Goal: Transaction & Acquisition: Book appointment/travel/reservation

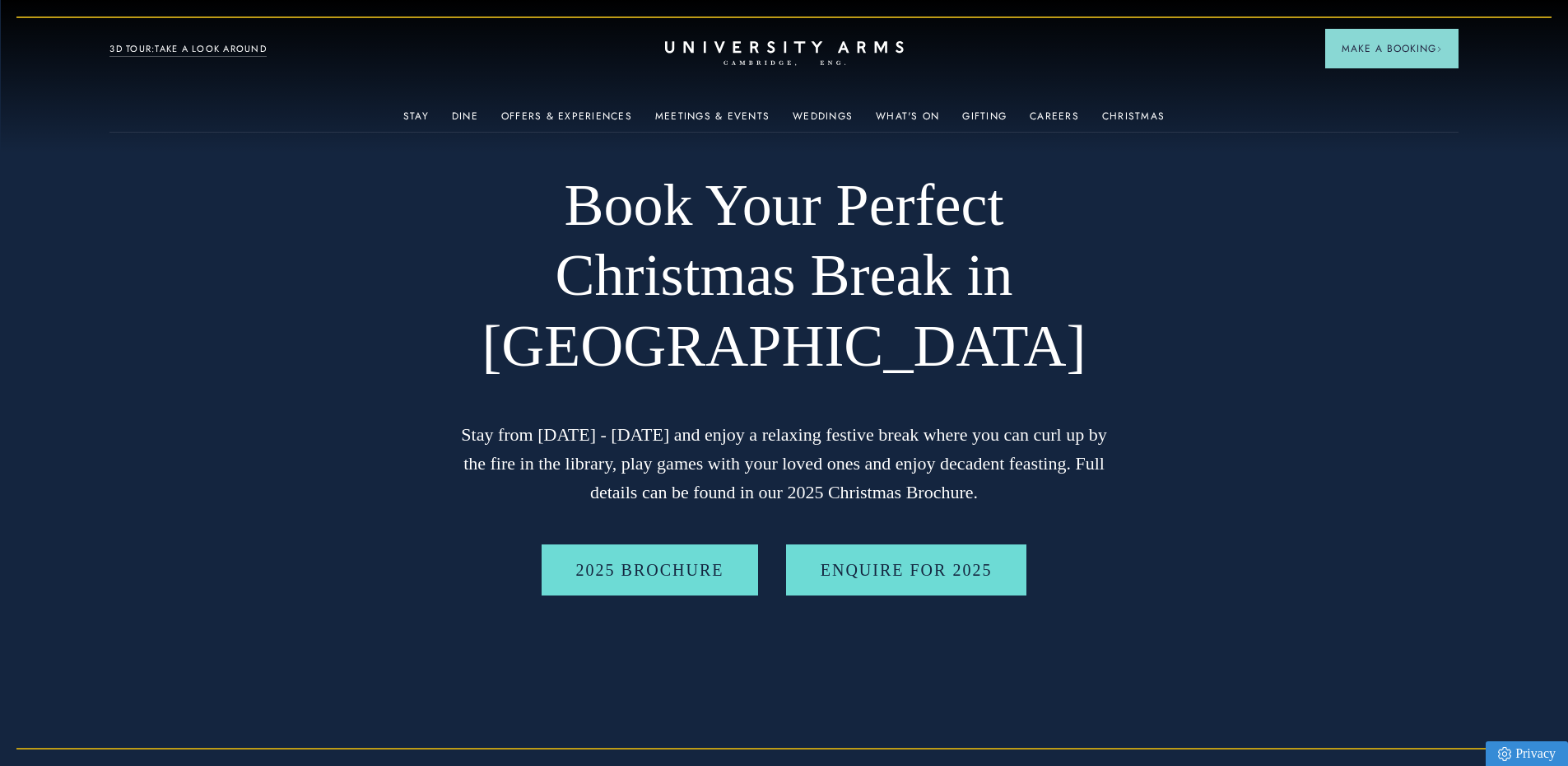
drag, startPoint x: 176, startPoint y: 43, endPoint x: 206, endPoint y: 25, distance: 35.0
click at [177, 43] on link "3D TOUR:TAKE A LOOK AROUND" at bounding box center [188, 49] width 157 height 15
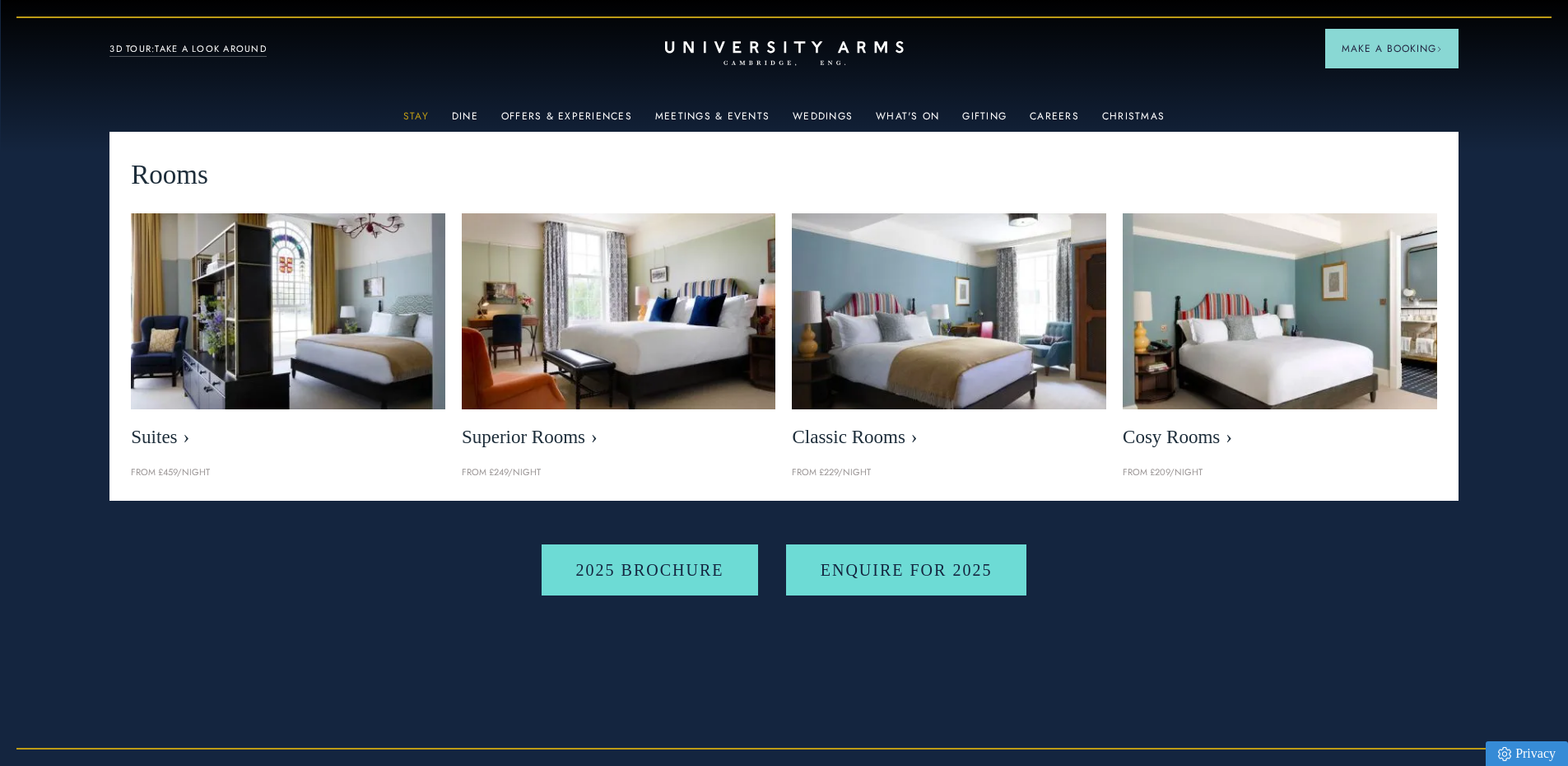
click at [424, 116] on link "Stay" at bounding box center [416, 121] width 26 height 22
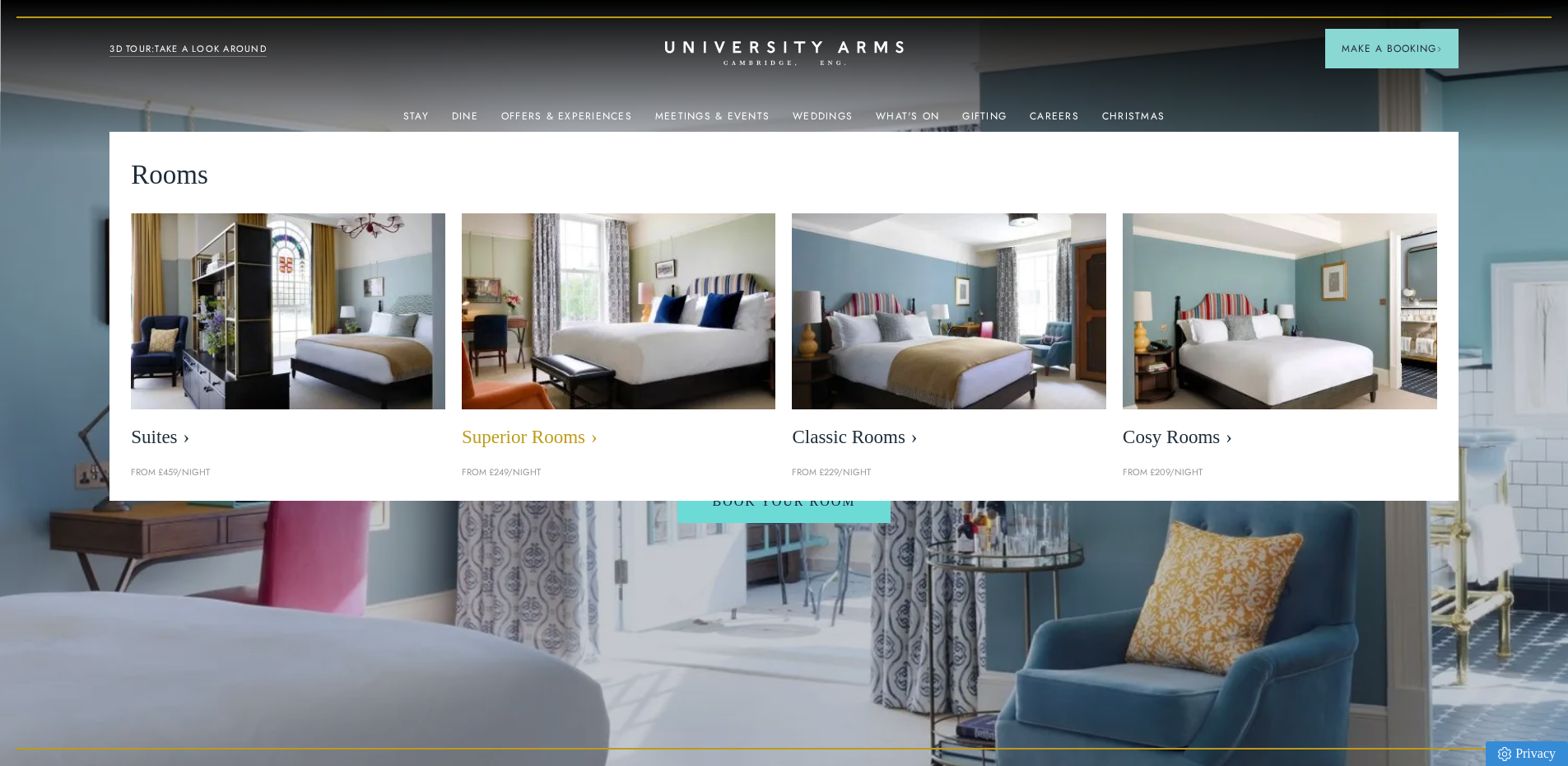
click at [546, 445] on span "Superior Rooms" at bounding box center [619, 437] width 314 height 23
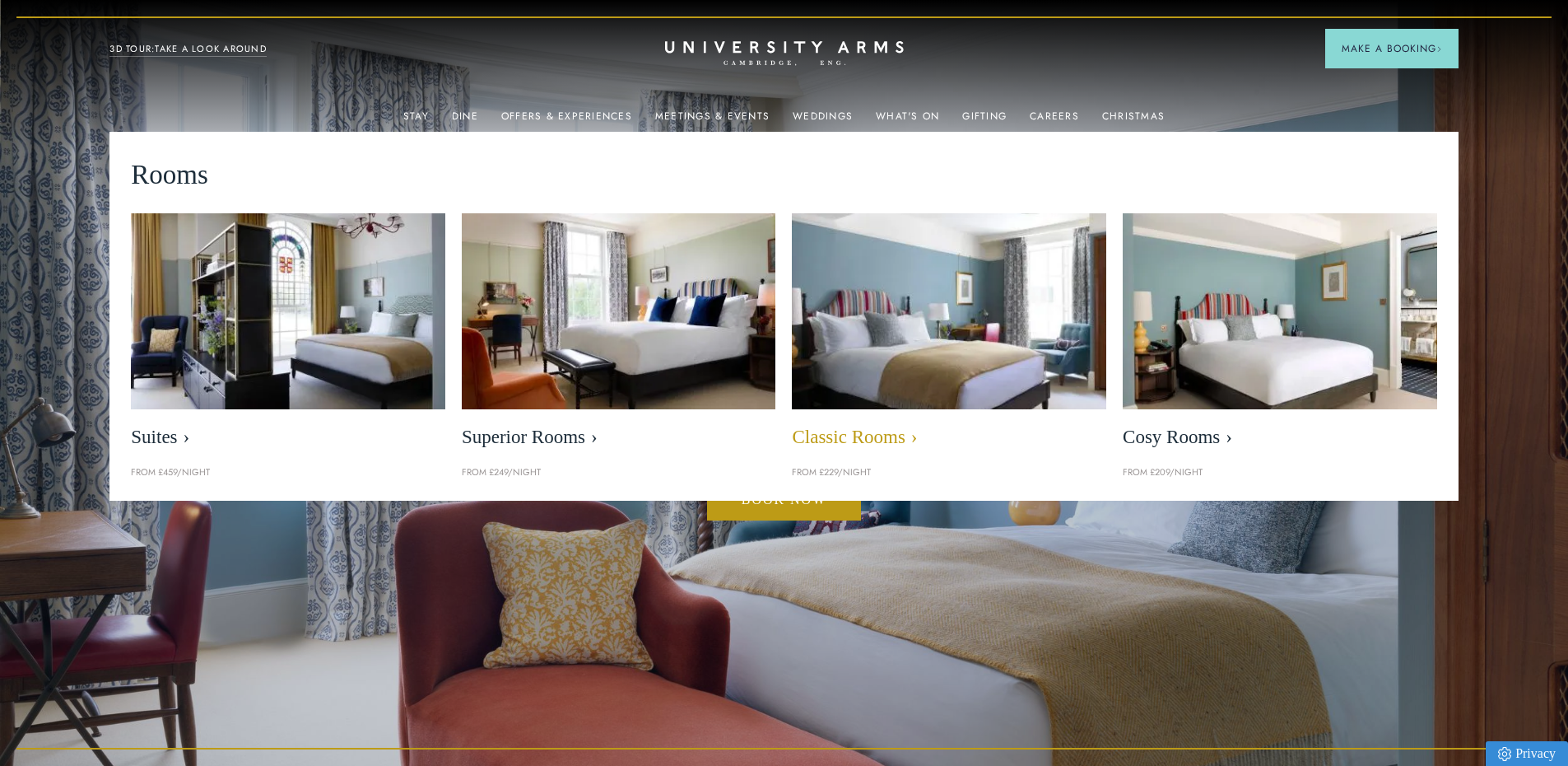
click at [876, 436] on span "Classic Rooms" at bounding box center [949, 437] width 314 height 23
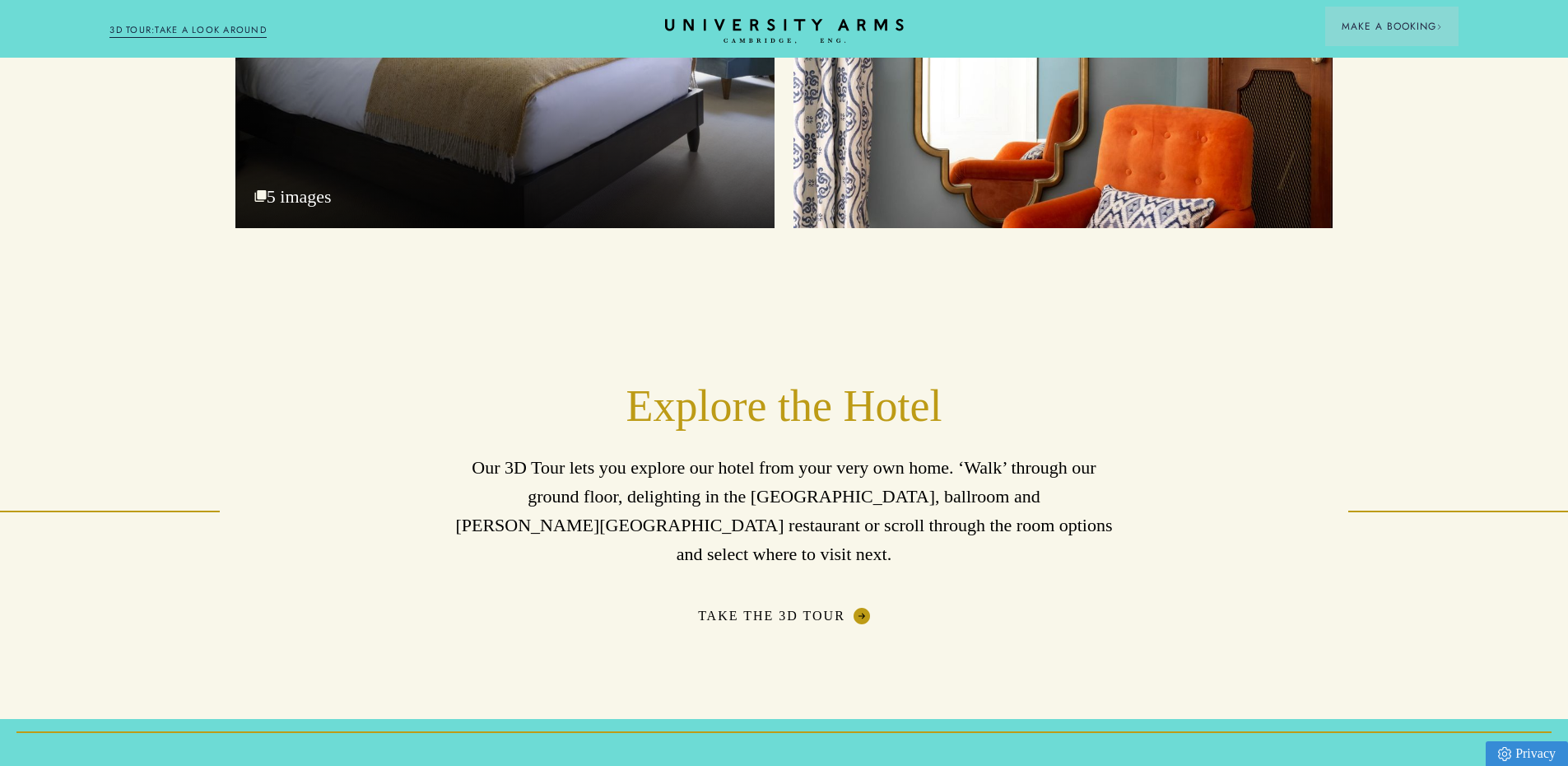
scroll to position [1819, 0]
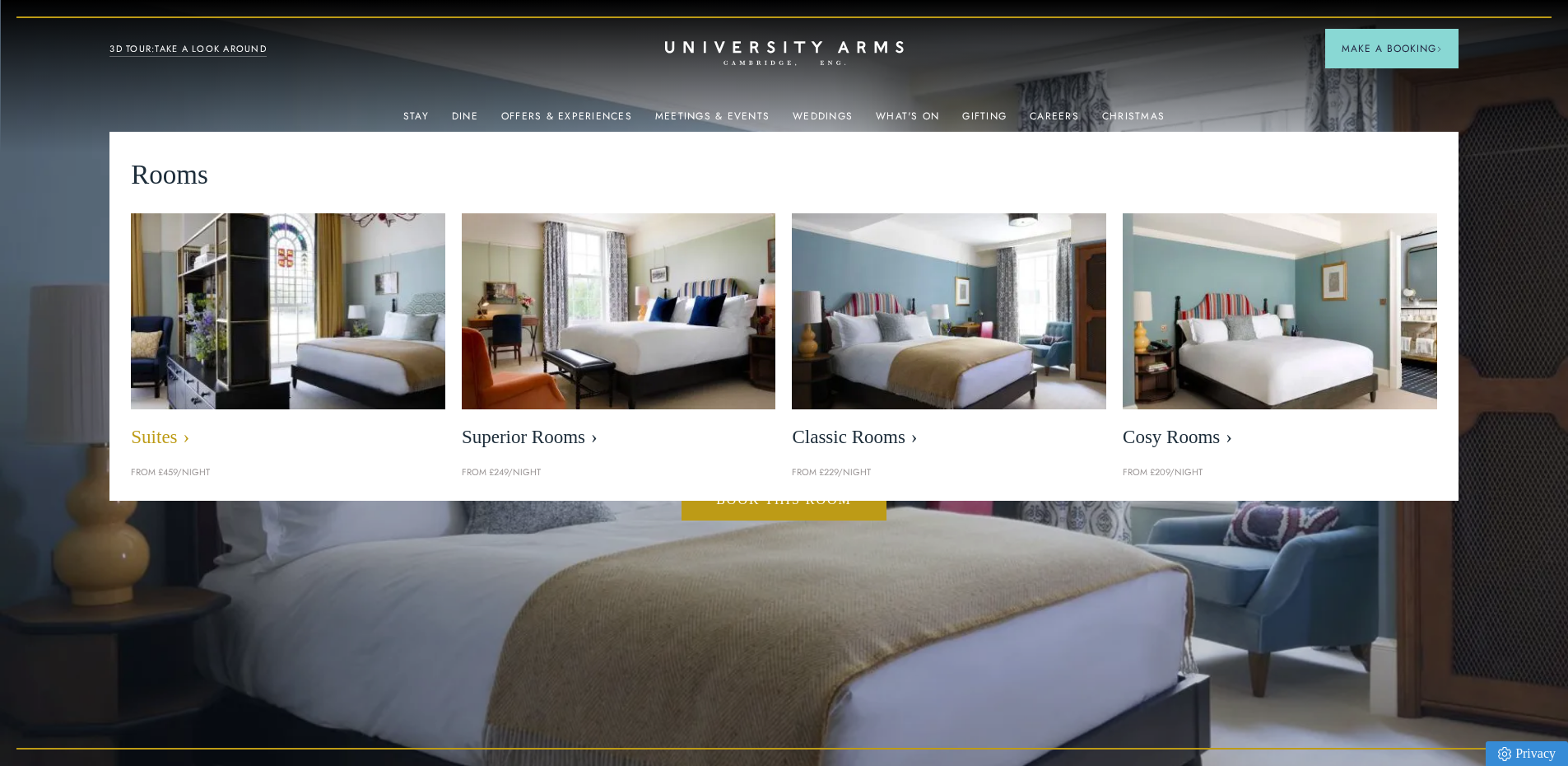
click at [164, 437] on span "Suites" at bounding box center [288, 437] width 314 height 23
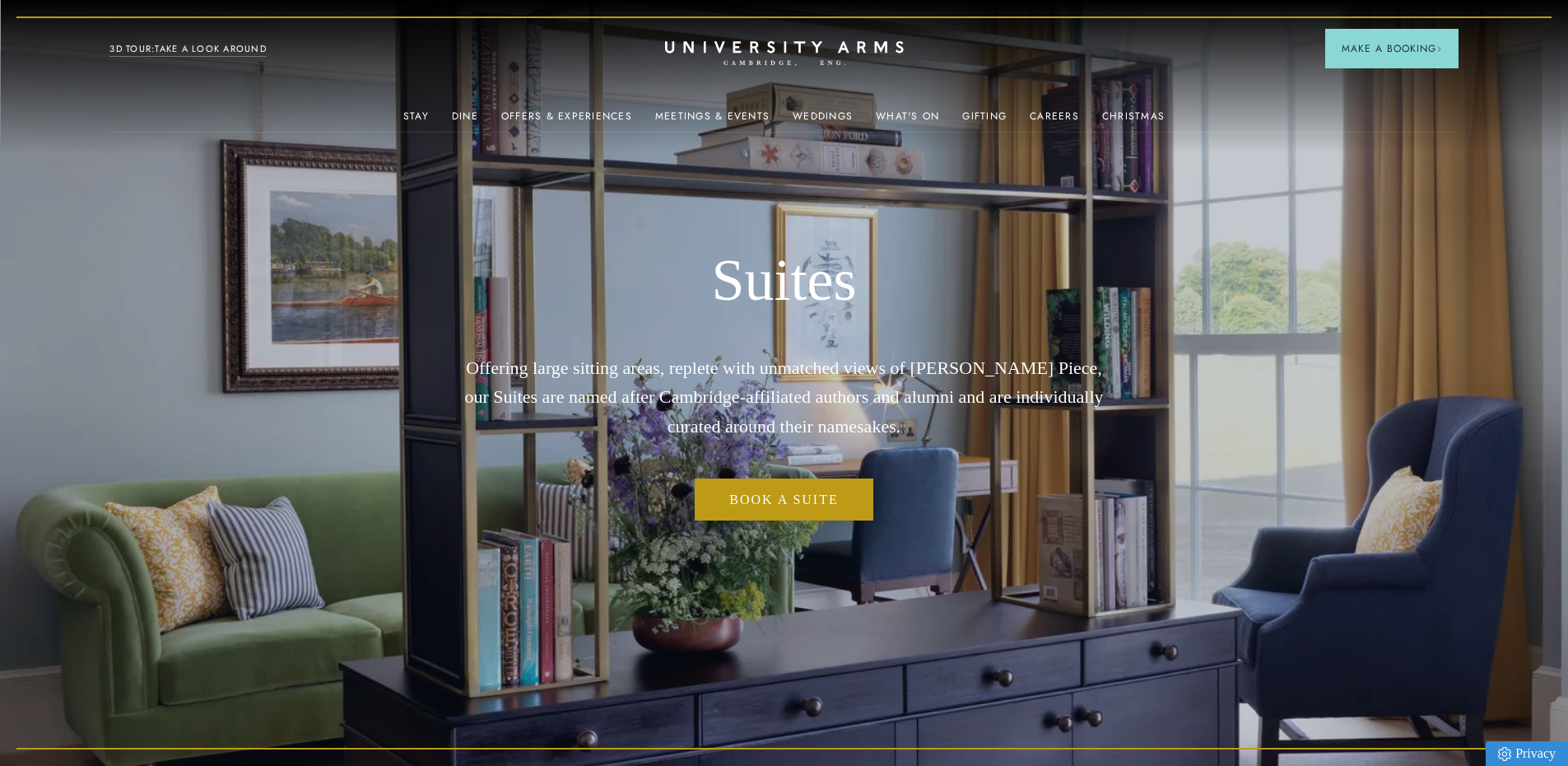
click at [888, 615] on div "Suites Offering large sitting areas, replete with unmatched views of [PERSON_NA…" at bounding box center [784, 383] width 659 height 766
click at [840, 530] on div "Book a Suite" at bounding box center [784, 510] width 685 height 62
click at [840, 522] on link "Book a Suite" at bounding box center [784, 500] width 178 height 43
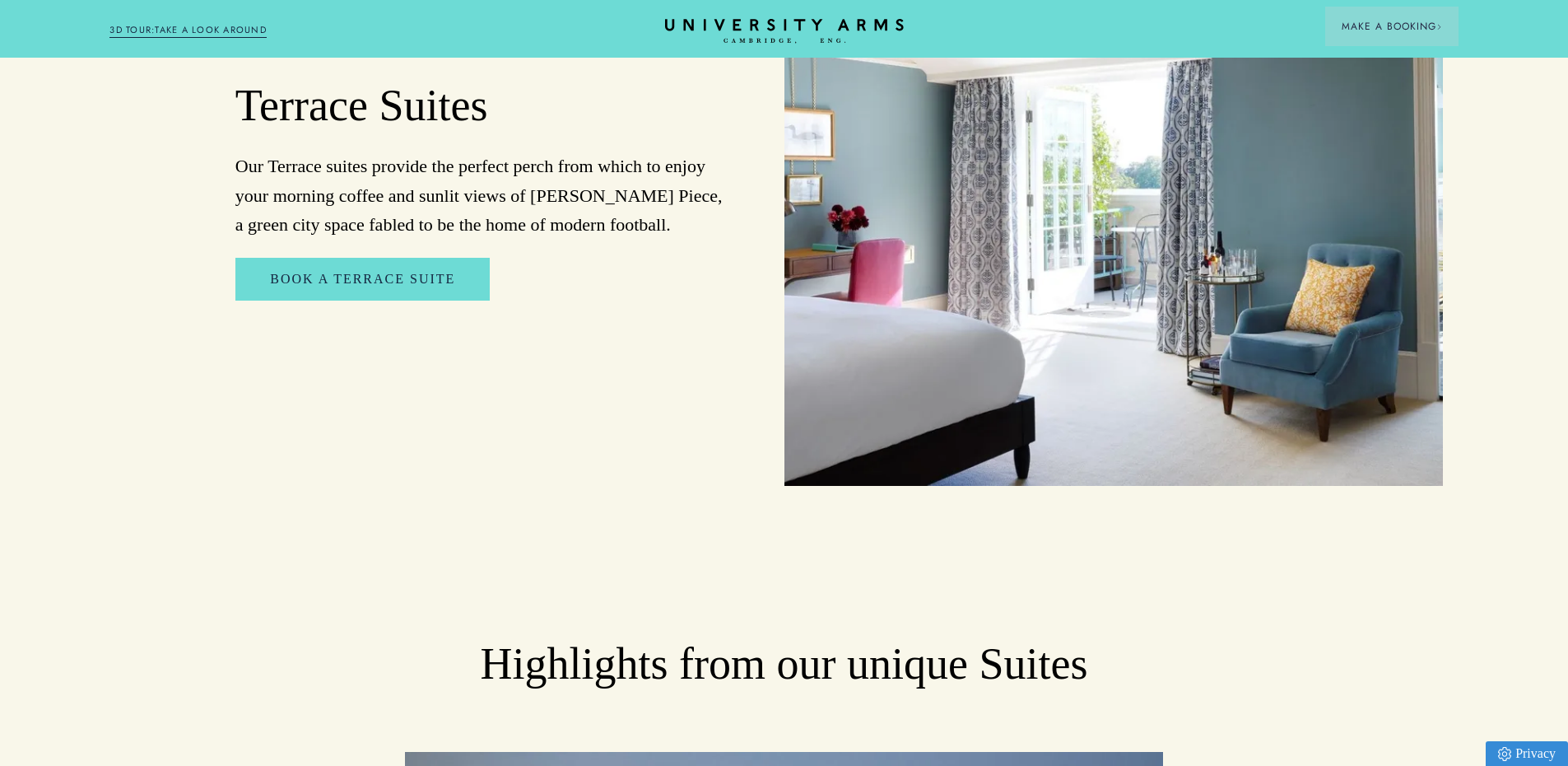
scroll to position [2141, 0]
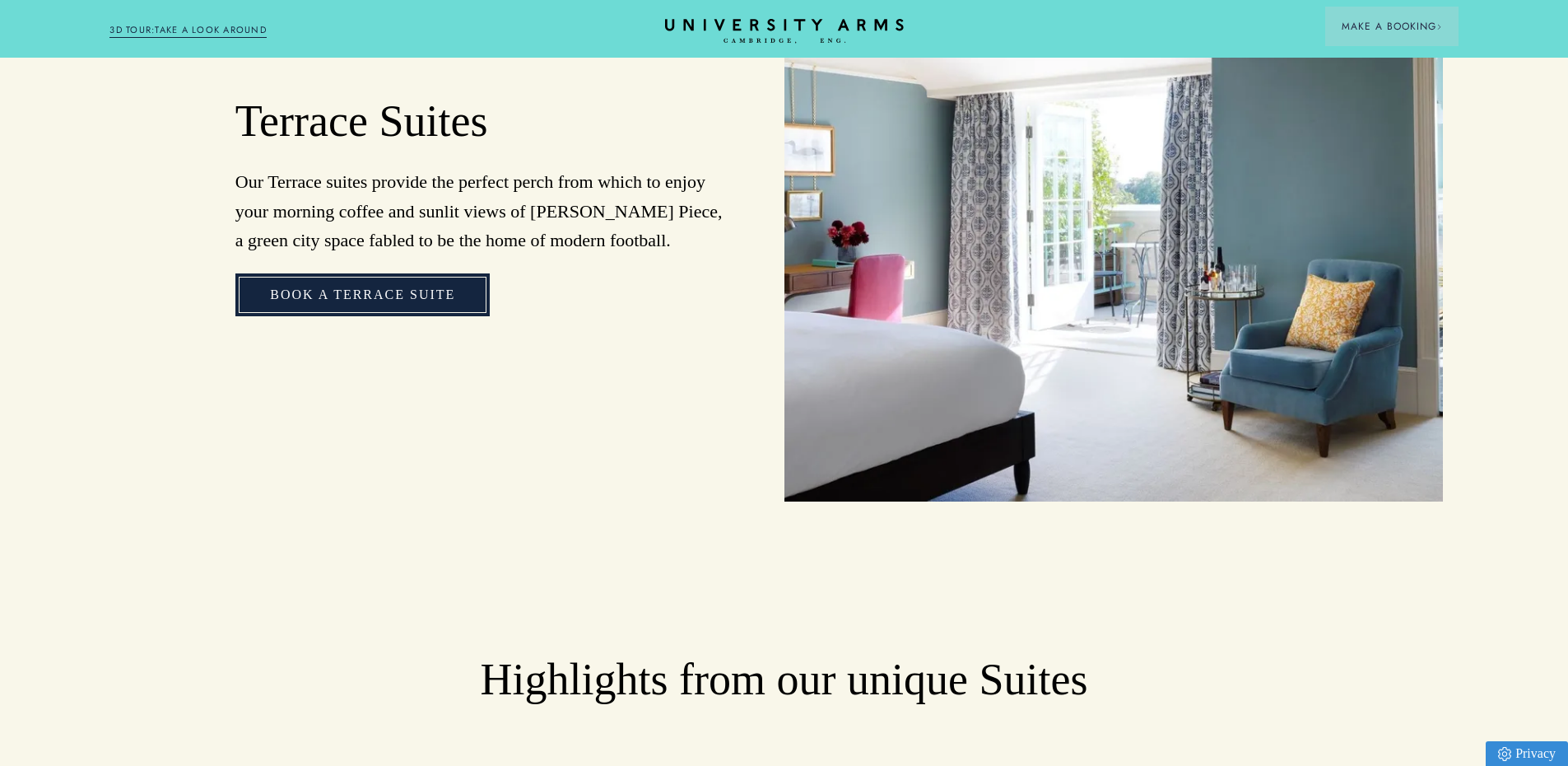
click at [432, 292] on link "Book a Terrace Suite" at bounding box center [363, 295] width 255 height 43
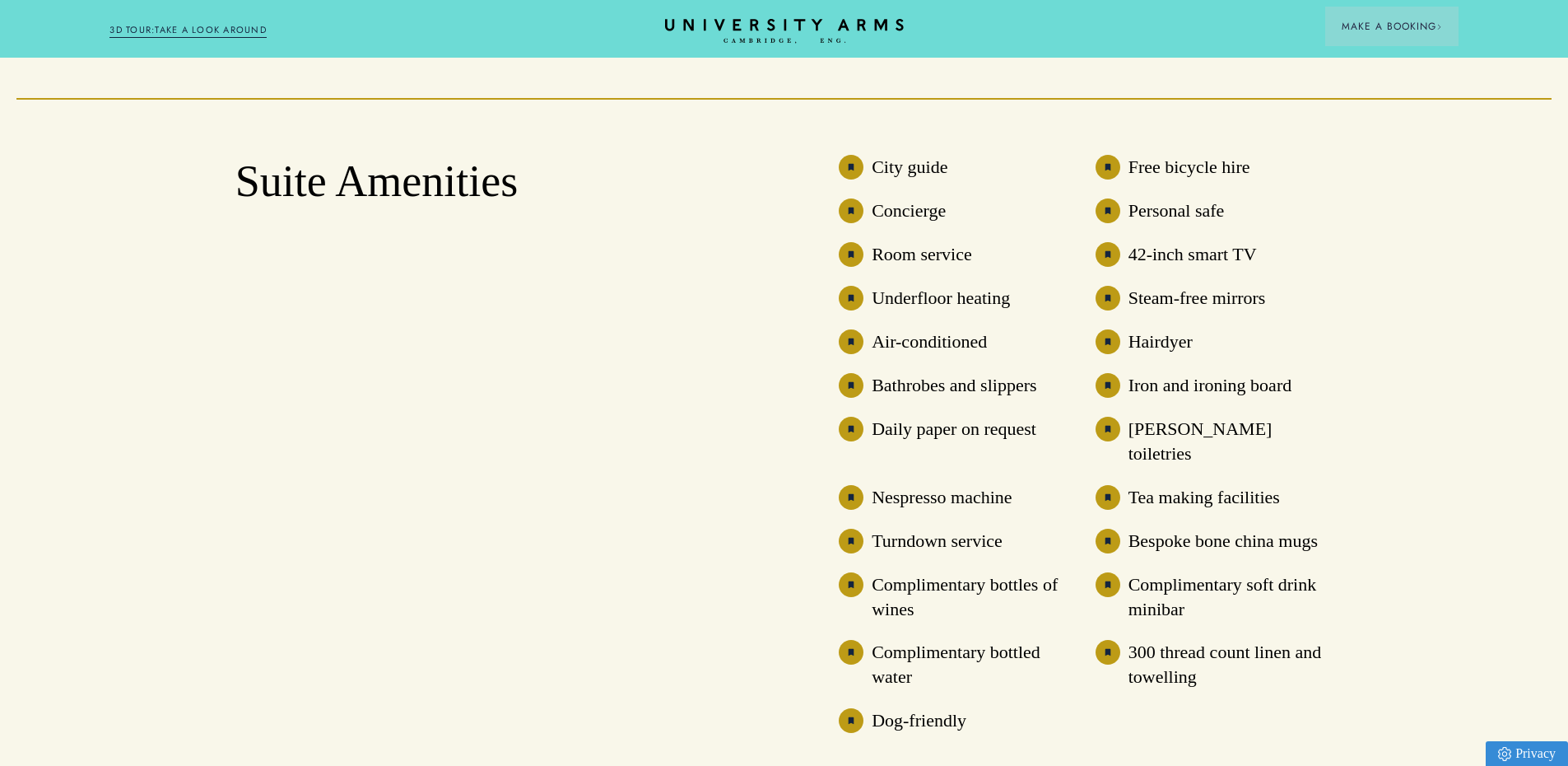
scroll to position [3459, 0]
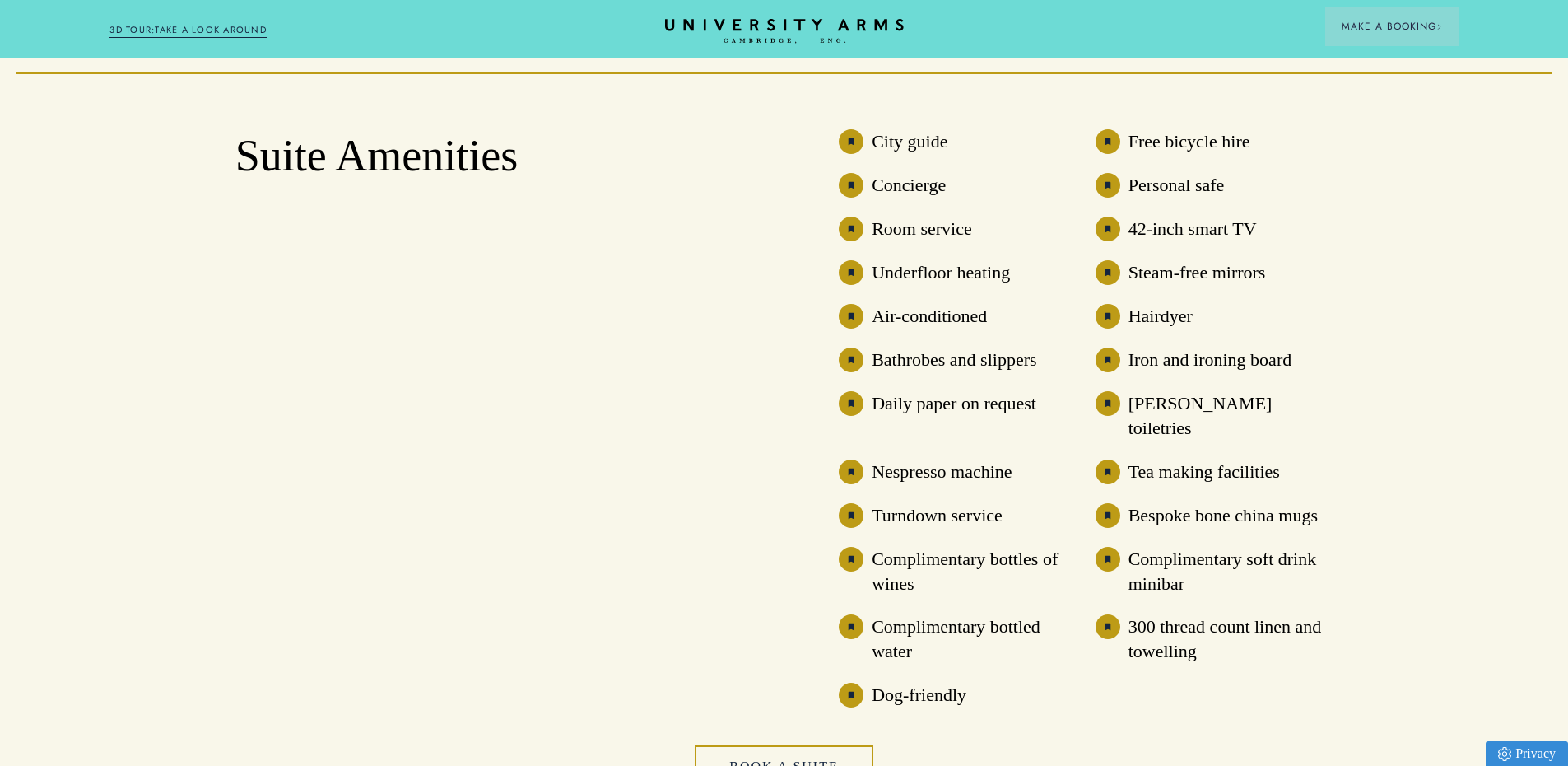
click at [698, 310] on div "Suite Amenities" at bounding box center [483, 418] width 494 height 578
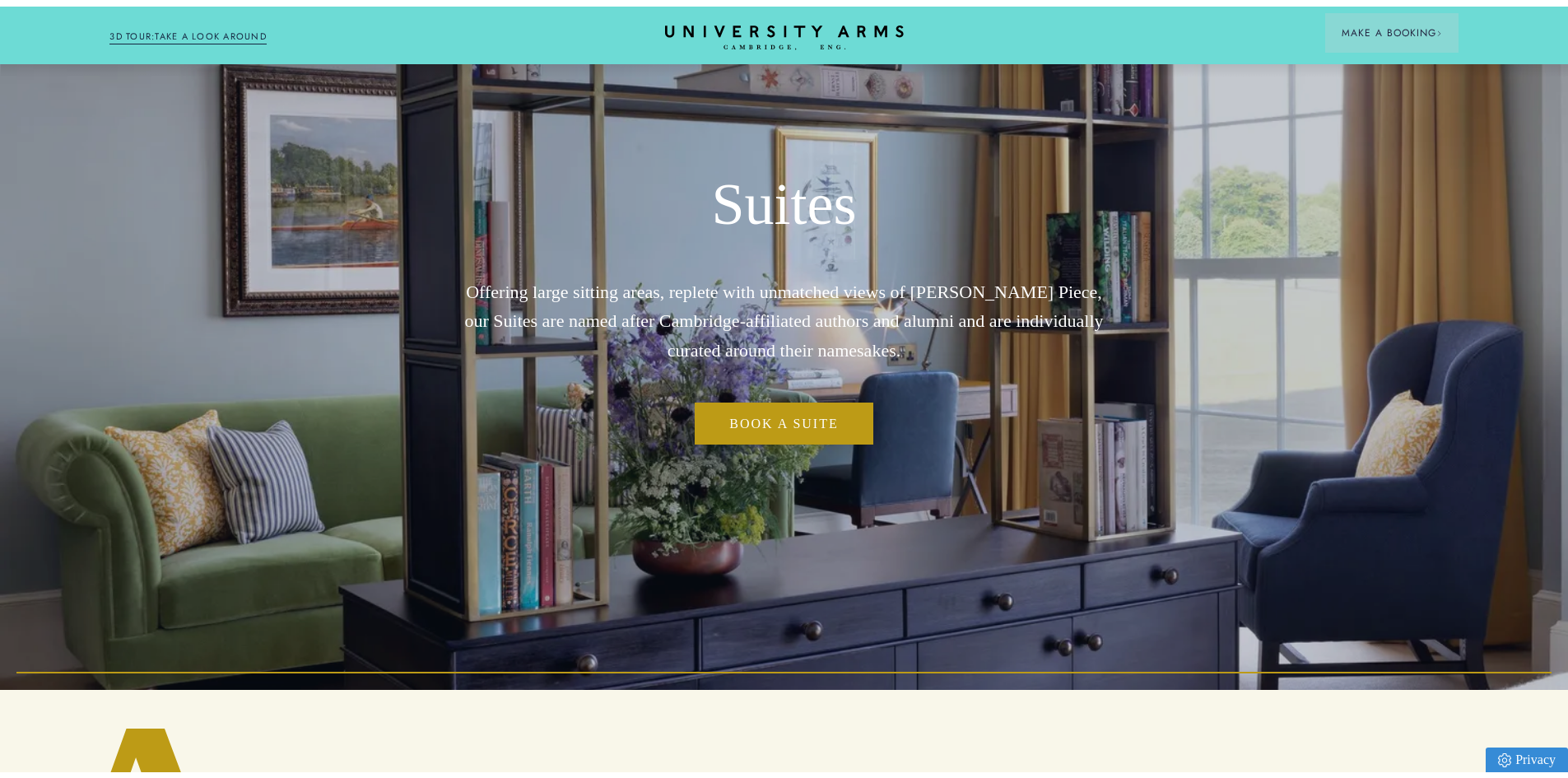
scroll to position [0, 0]
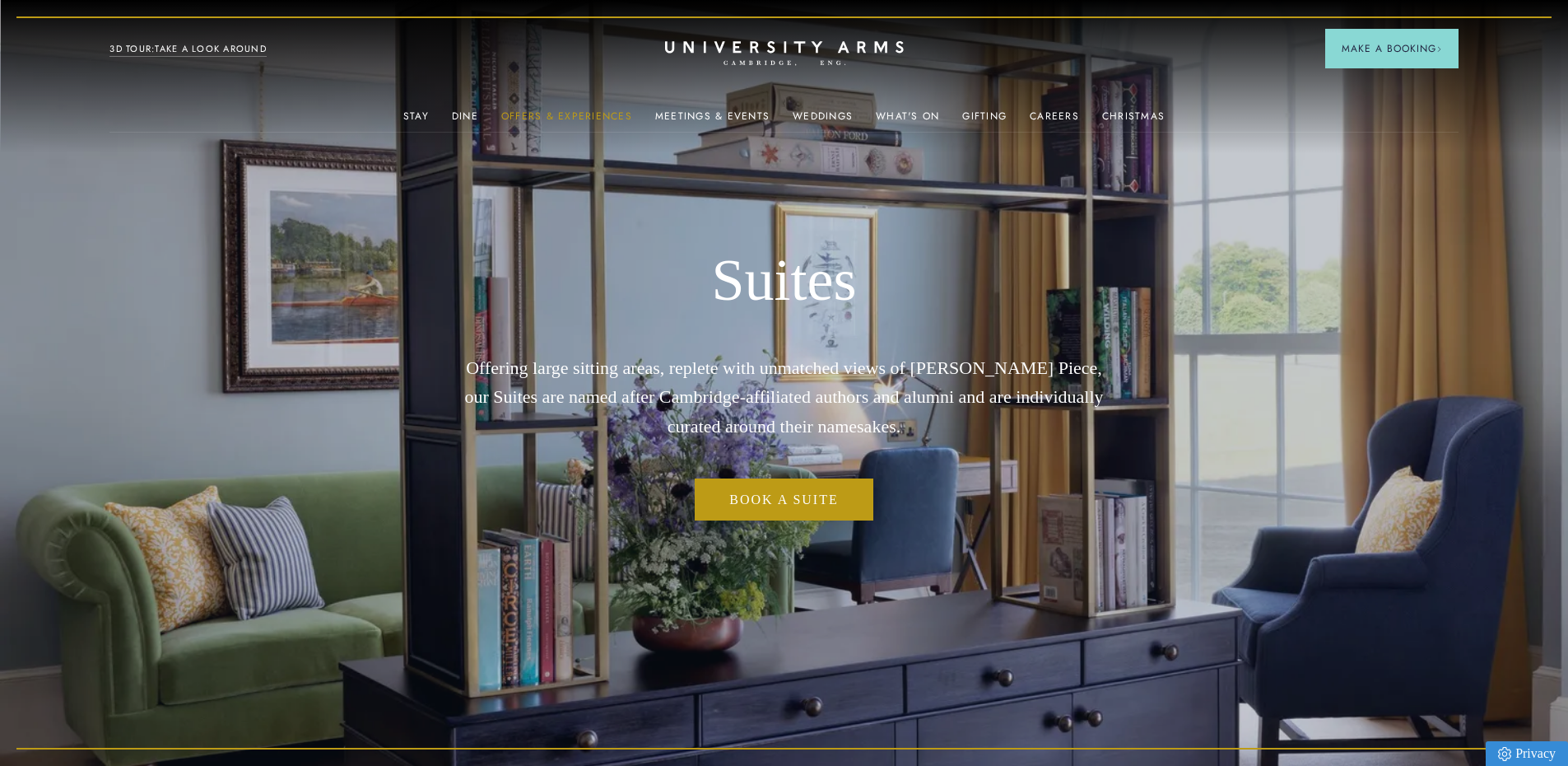
click at [593, 111] on link "Offers & Experiences" at bounding box center [567, 121] width 131 height 22
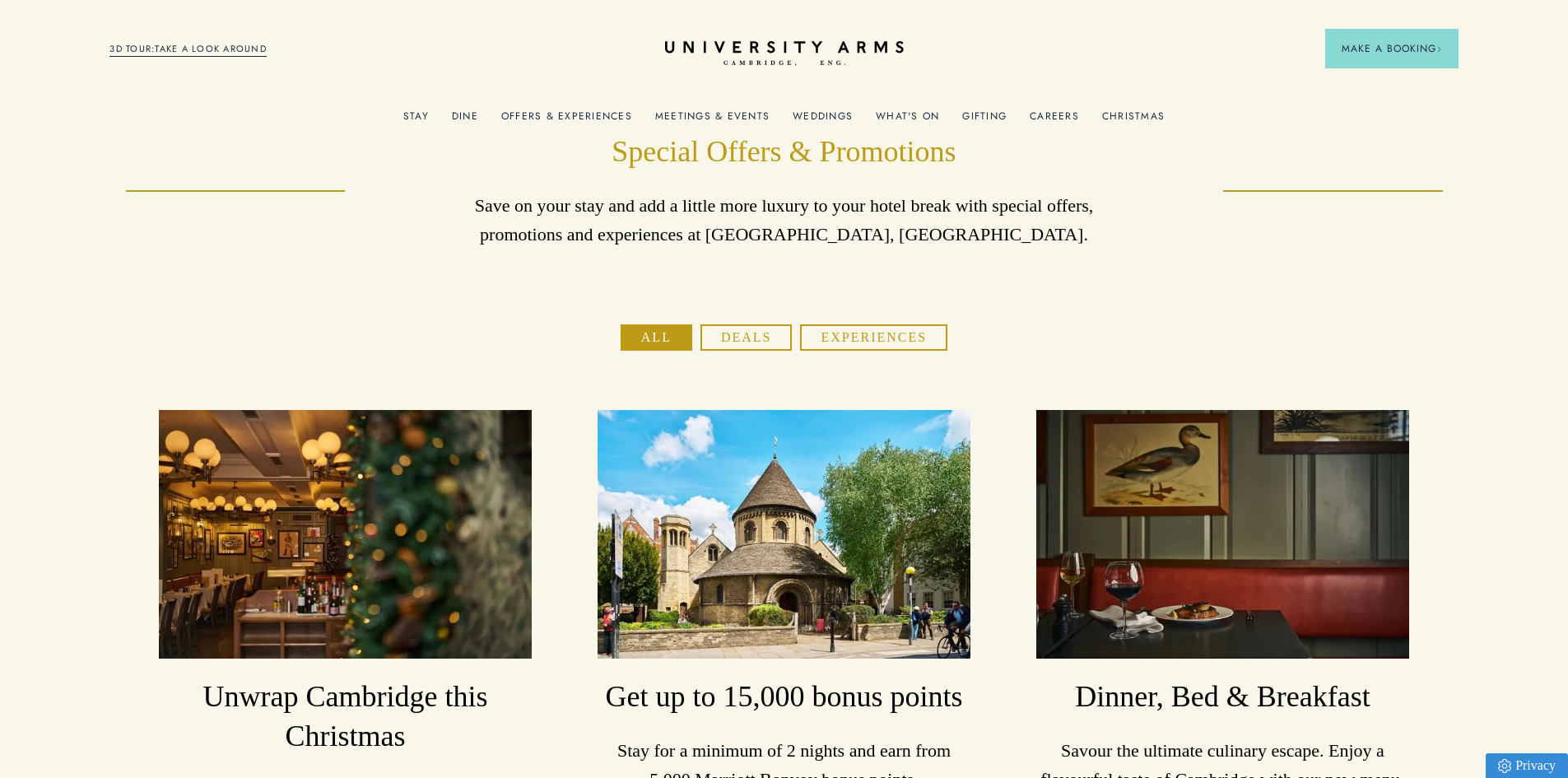
click at [213, 50] on link "3D TOUR:TAKE A LOOK AROUND" at bounding box center [188, 49] width 157 height 15
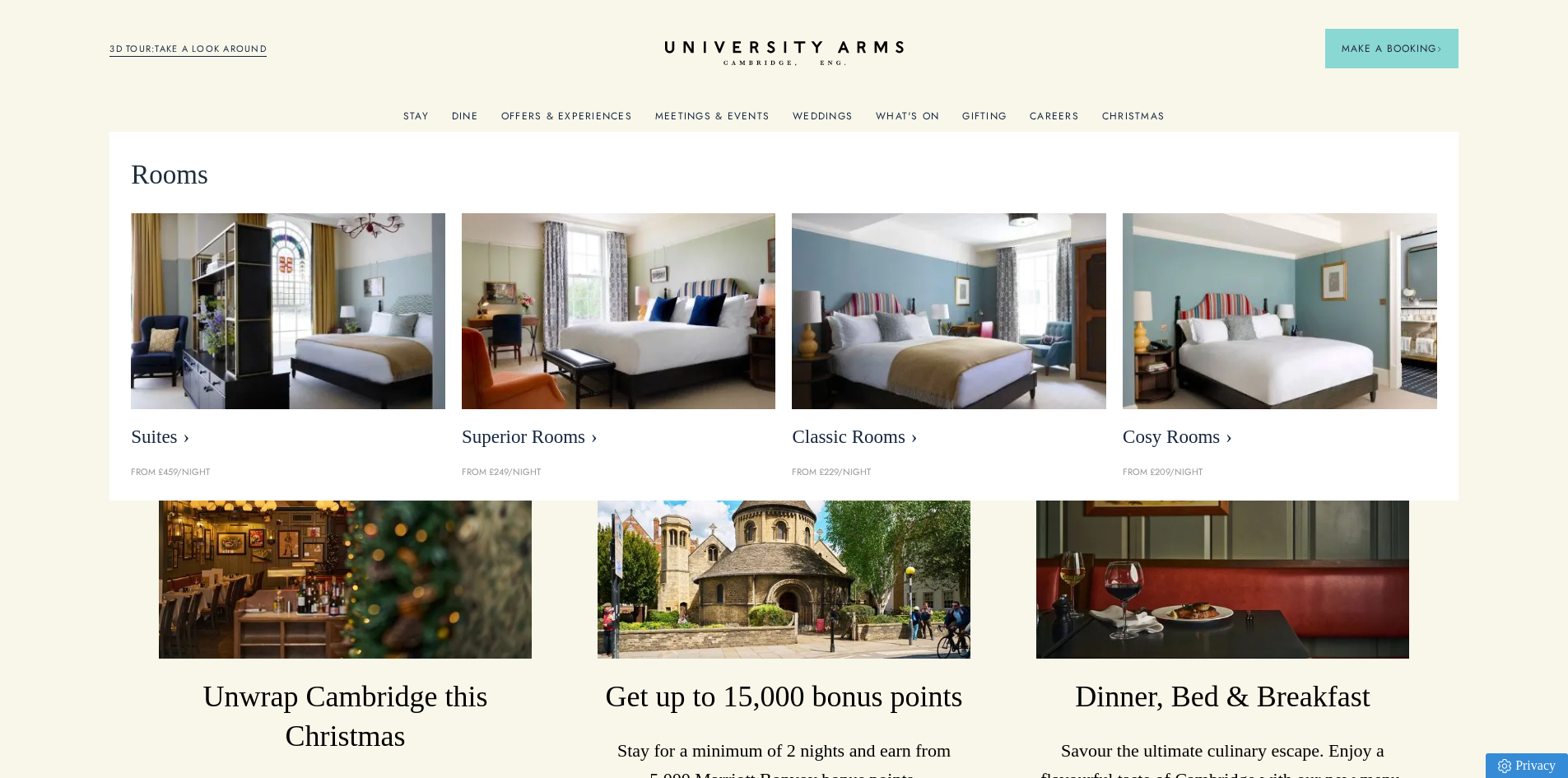
click at [422, 111] on link "Stay" at bounding box center [416, 121] width 26 height 22
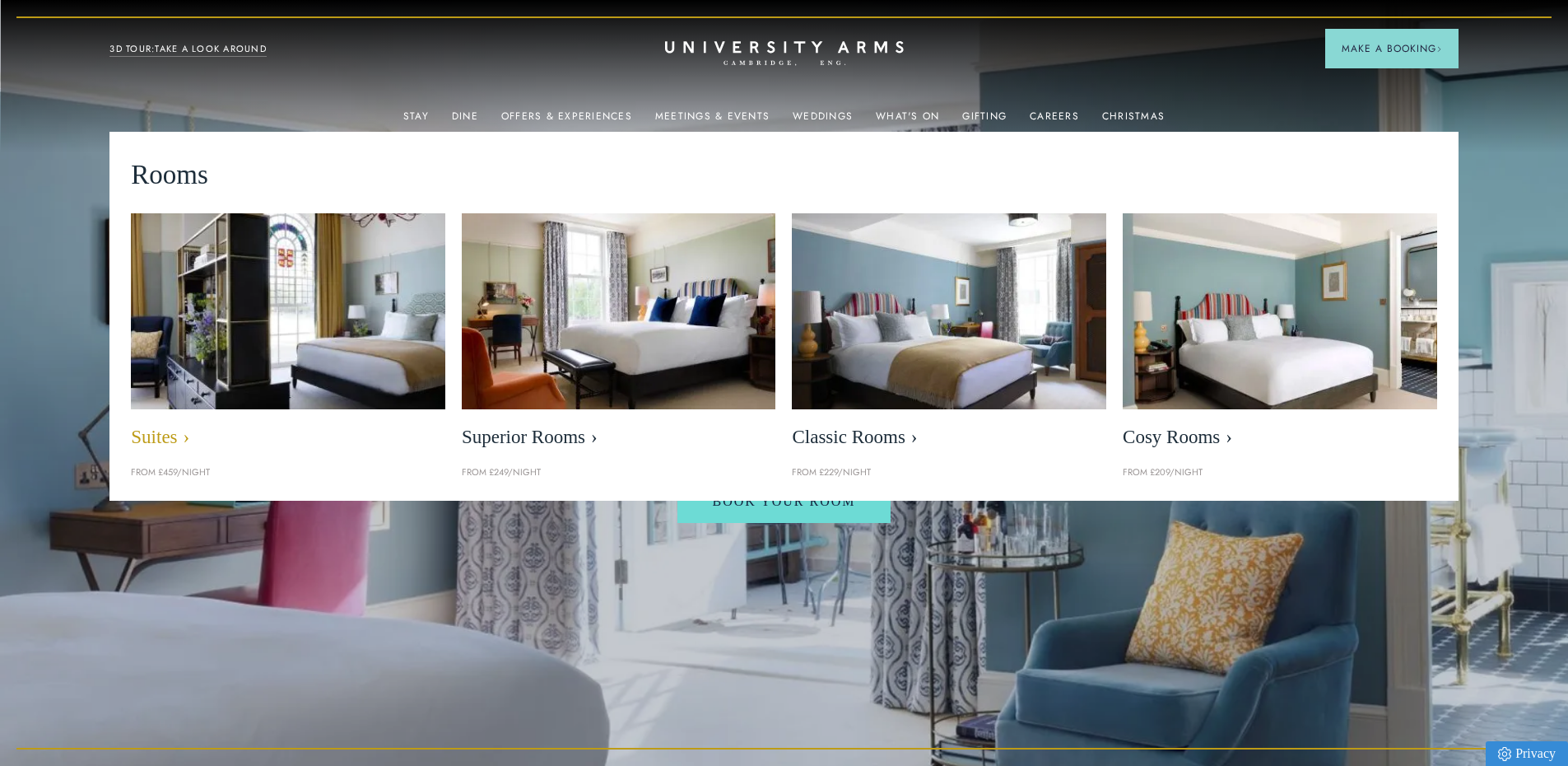
click at [173, 434] on span "Suites" at bounding box center [288, 437] width 314 height 23
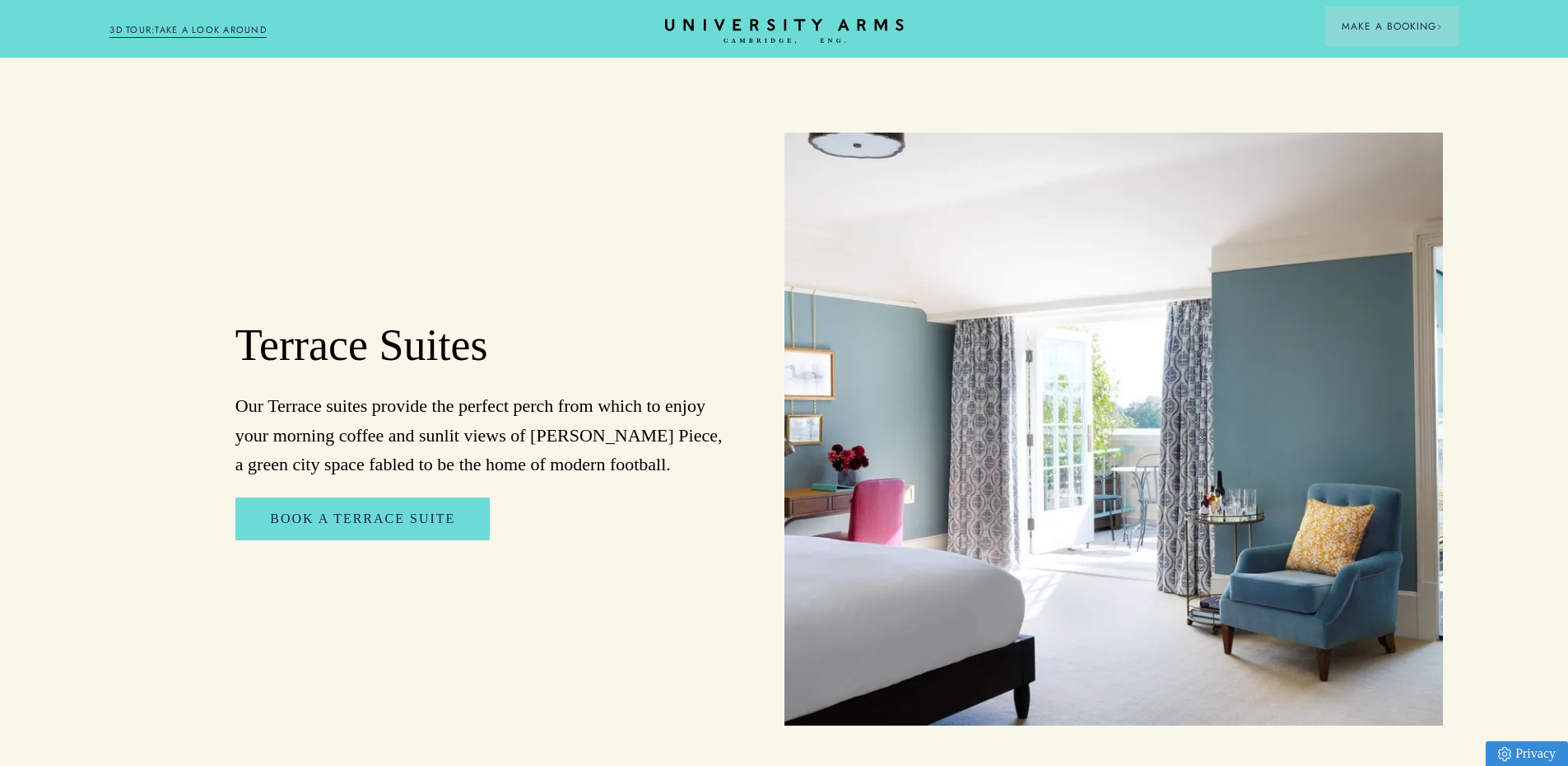
scroll to position [2059, 0]
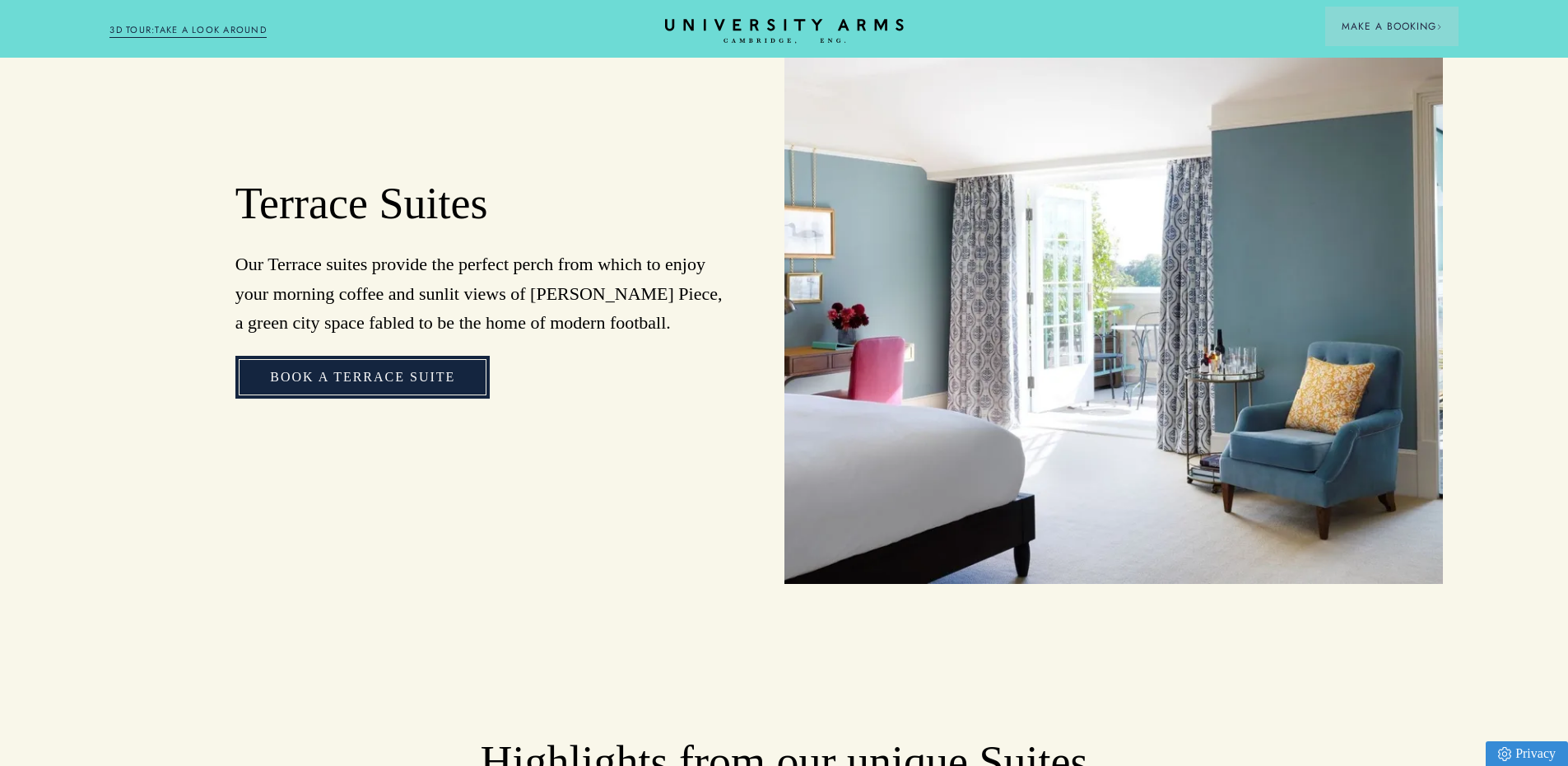
click at [464, 358] on link "Book a Terrace Suite" at bounding box center [363, 377] width 255 height 43
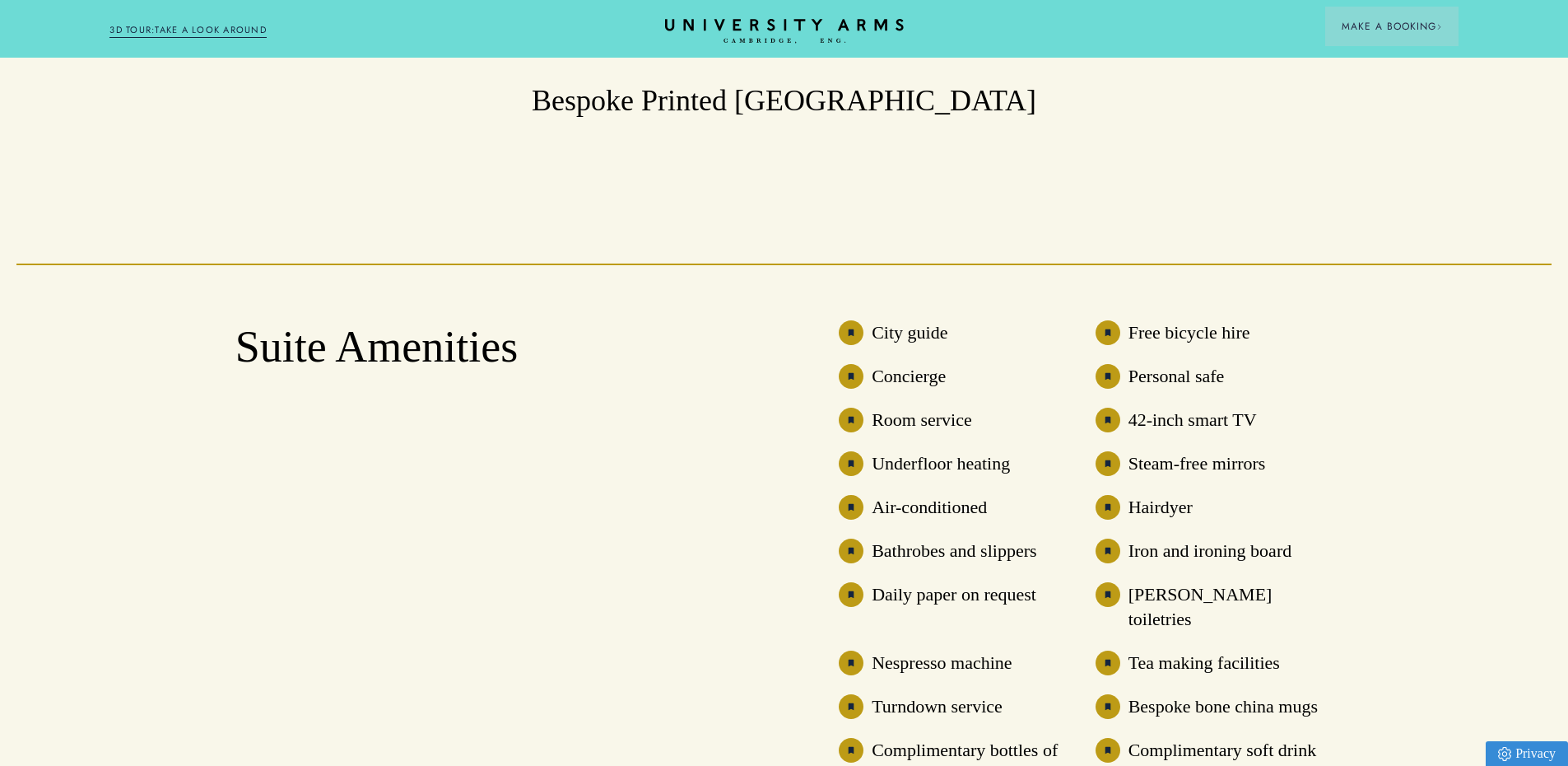
scroll to position [3459, 0]
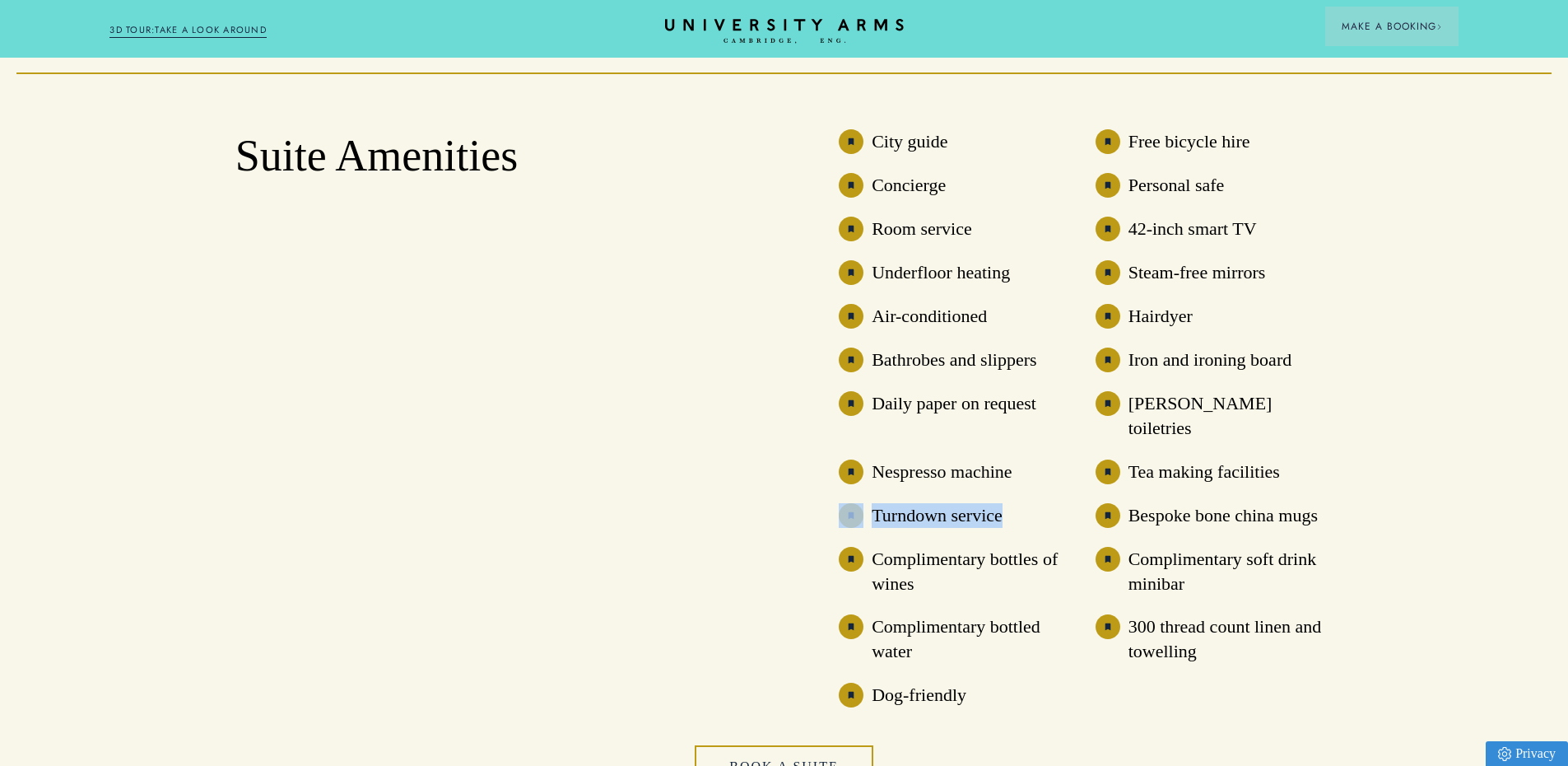
drag, startPoint x: 1012, startPoint y: 487, endPoint x: 918, endPoint y: 480, distance: 94.3
click at [857, 478] on ul "City guide Free bicycle hire Concierge Personal safe Room service 42-inch smart…" at bounding box center [1086, 418] width 494 height 578
click at [1179, 547] on h3 "Complimentary soft drink minibar" at bounding box center [1230, 571] width 205 height 49
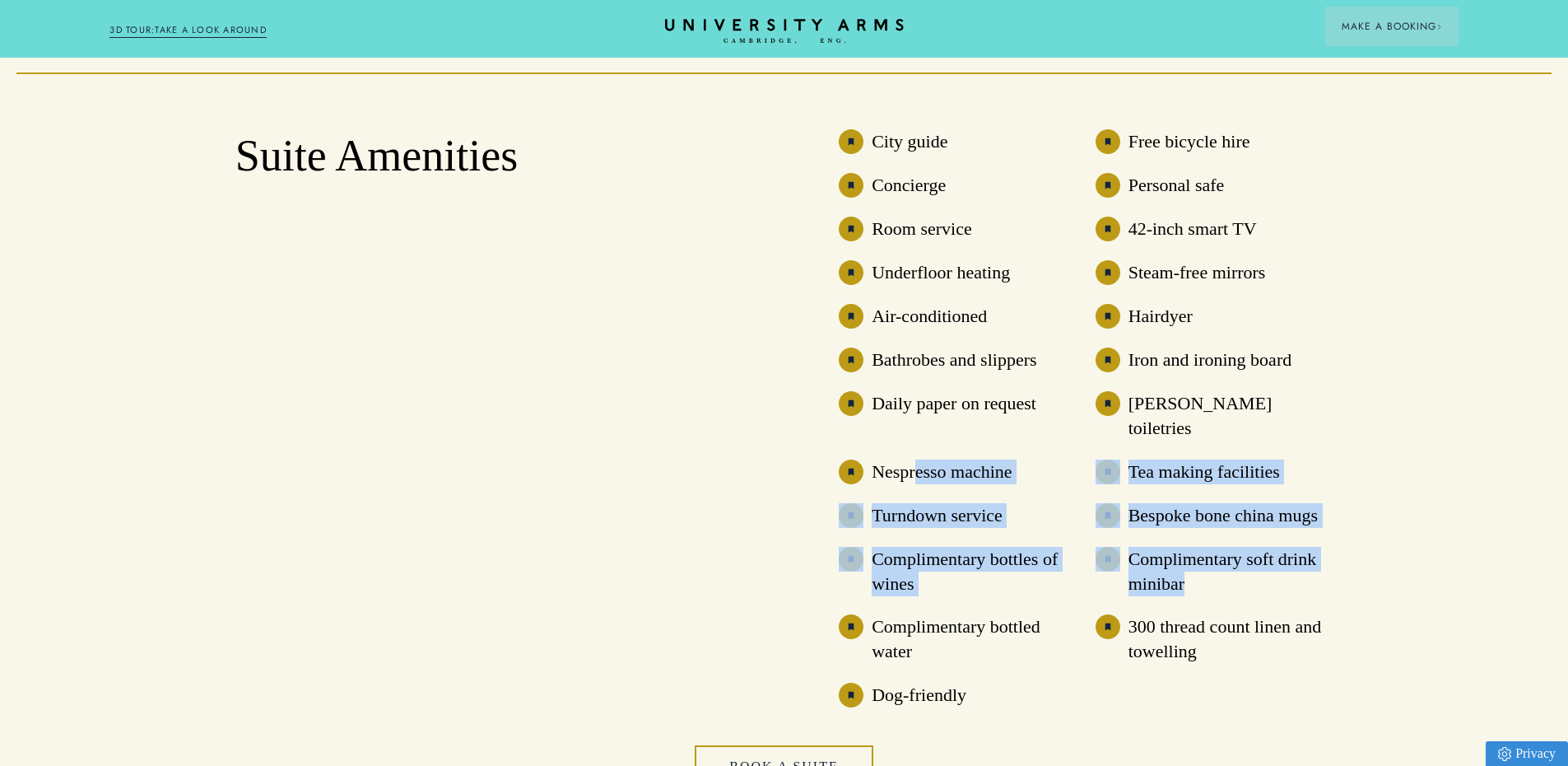
drag, startPoint x: 1218, startPoint y: 540, endPoint x: 1097, endPoint y: 491, distance: 130.5
click at [1018, 479] on ul "City guide Free bicycle hire Concierge Personal safe Room service 42-inch smart…" at bounding box center [1086, 418] width 494 height 578
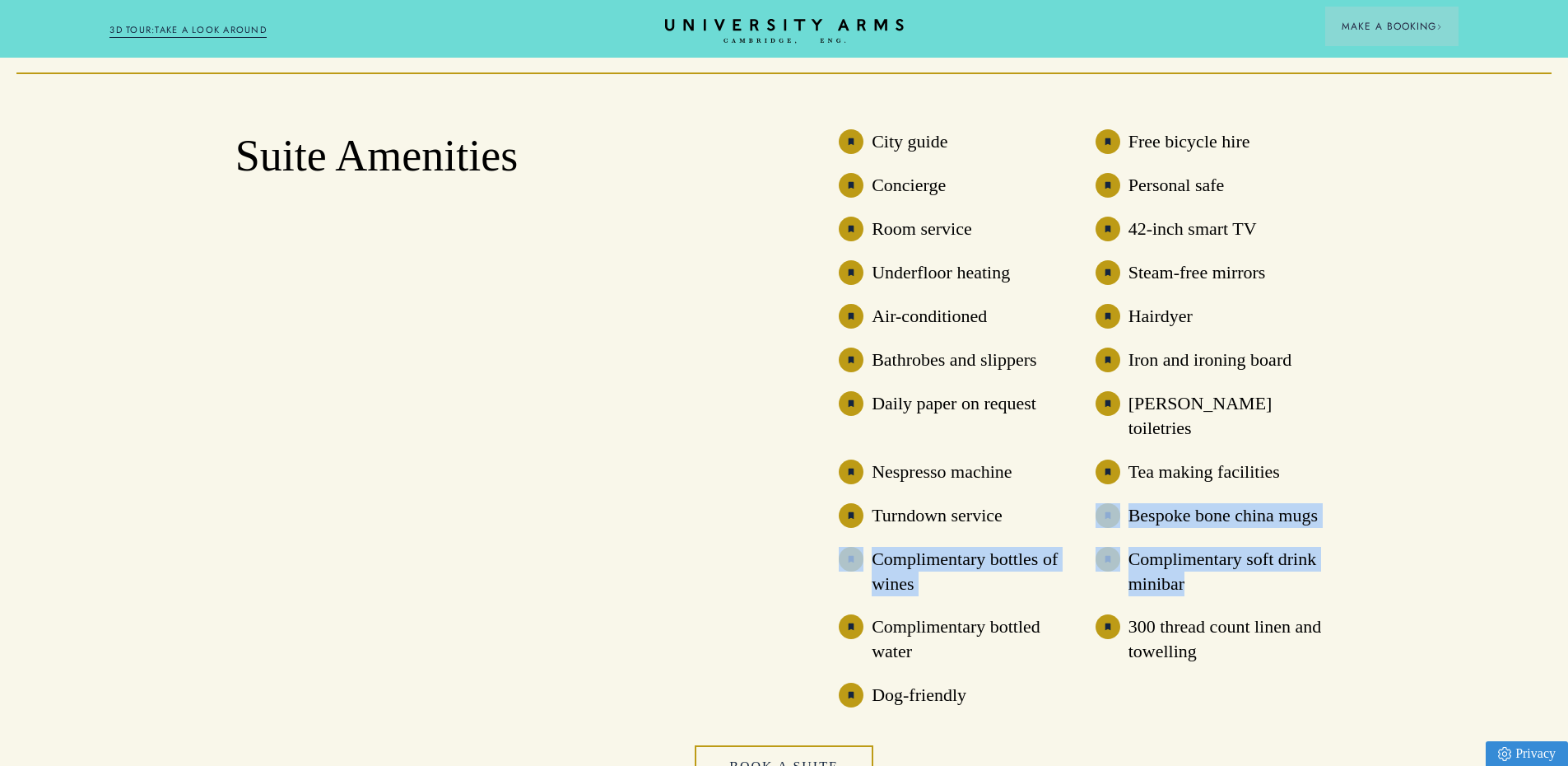
drag, startPoint x: 1159, startPoint y: 510, endPoint x: 1299, endPoint y: 540, distance: 143.2
click at [1160, 547] on h3 "Complimentary soft drink minibar" at bounding box center [1230, 571] width 205 height 49
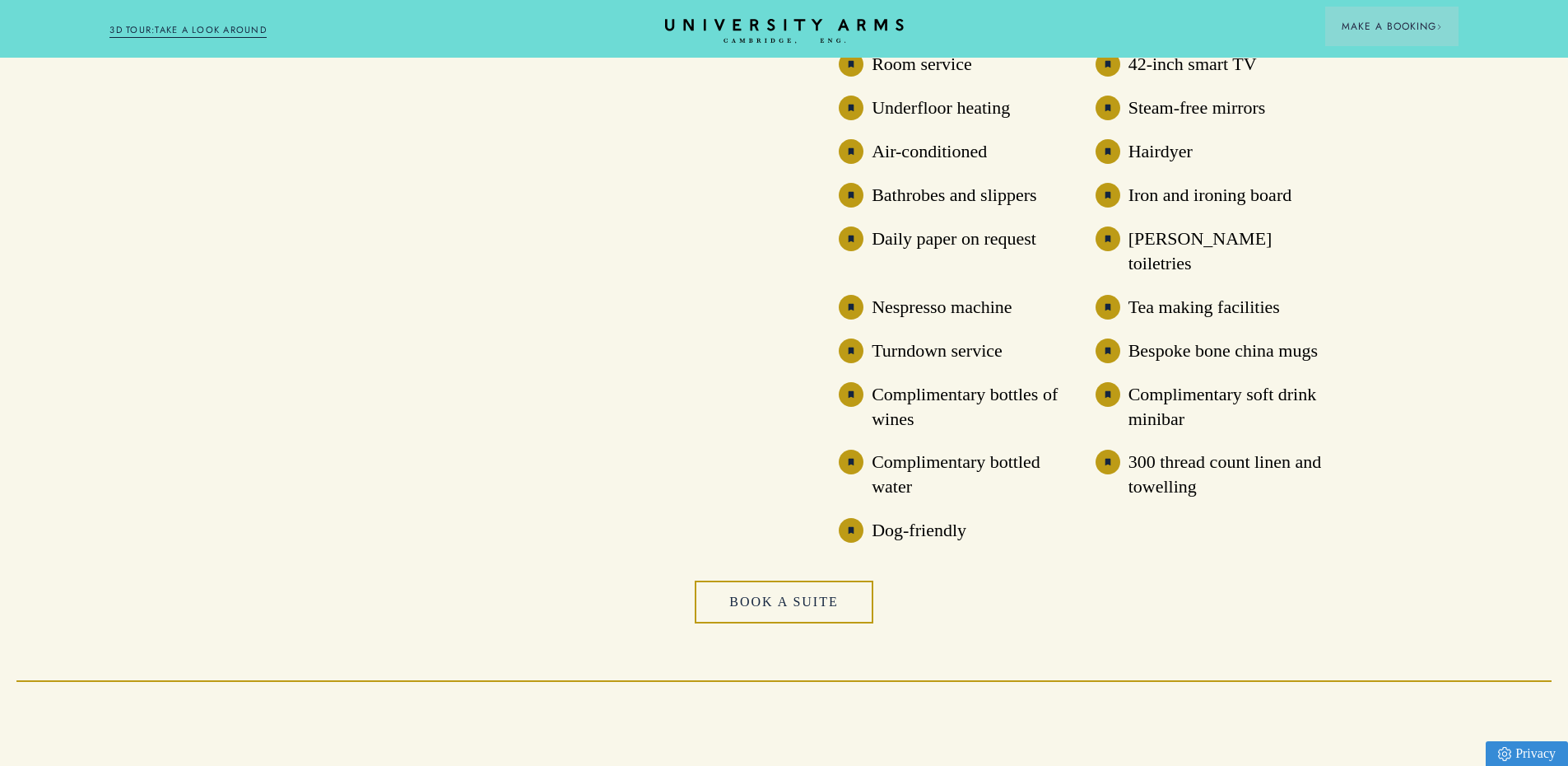
click at [1330, 534] on div "Suite Amenities City guide Free bicycle hire Concierge Personal safe Room servi…" at bounding box center [784, 294] width 1097 height 772
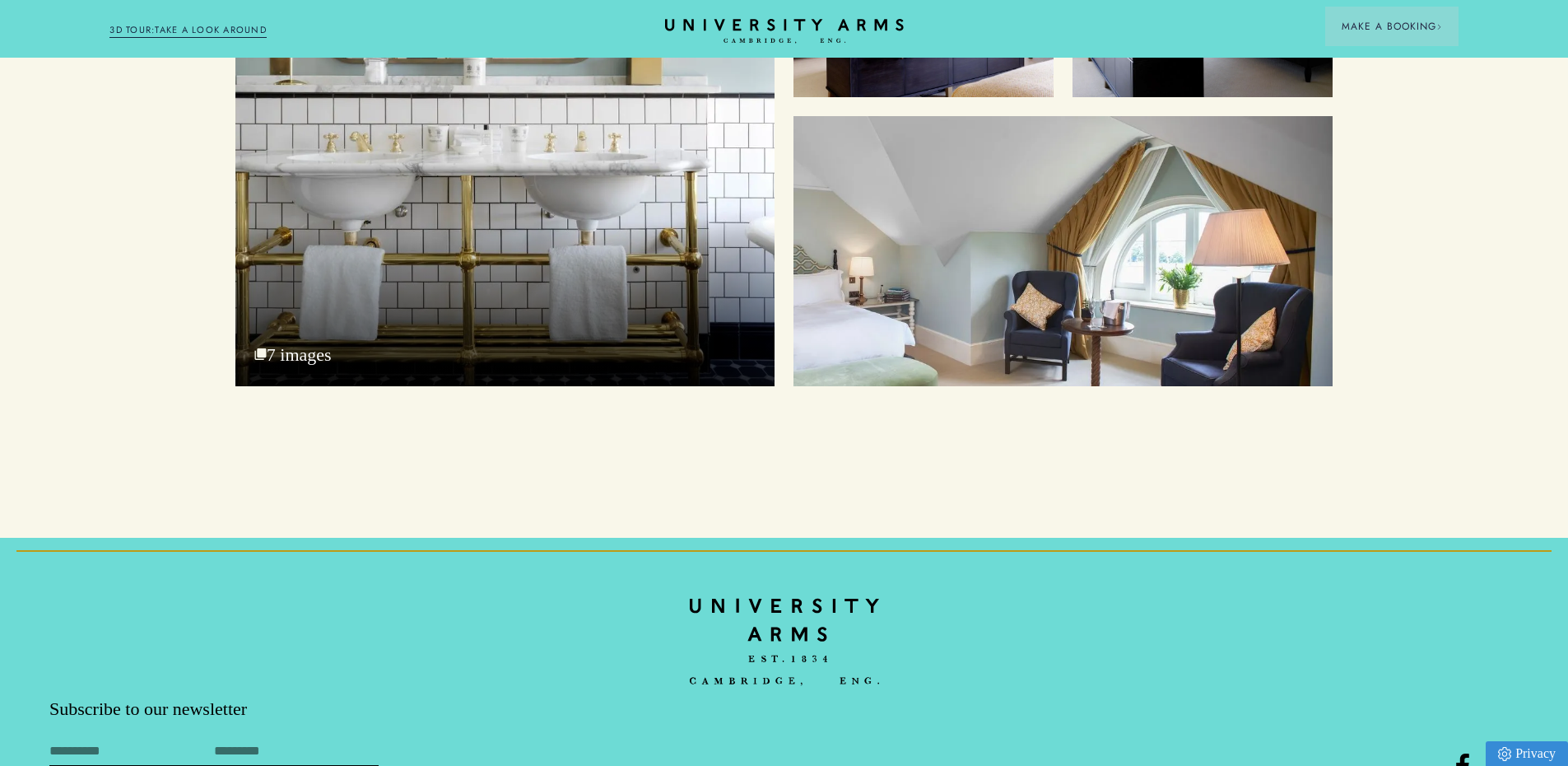
scroll to position [6336, 0]
